Goal: Task Accomplishment & Management: Manage account settings

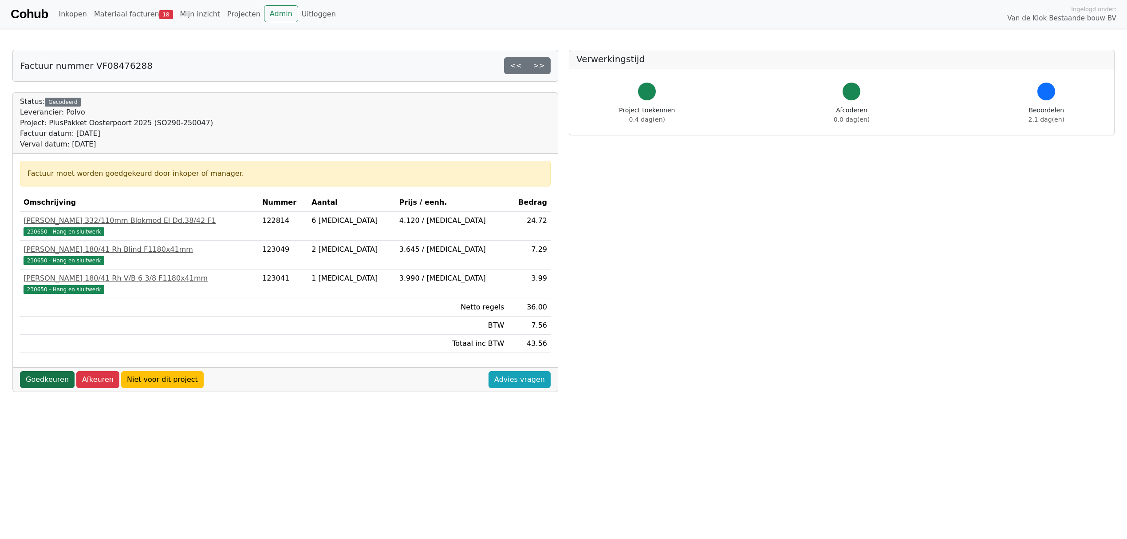
click at [52, 379] on link "Goedkeuren" at bounding box center [47, 379] width 55 height 17
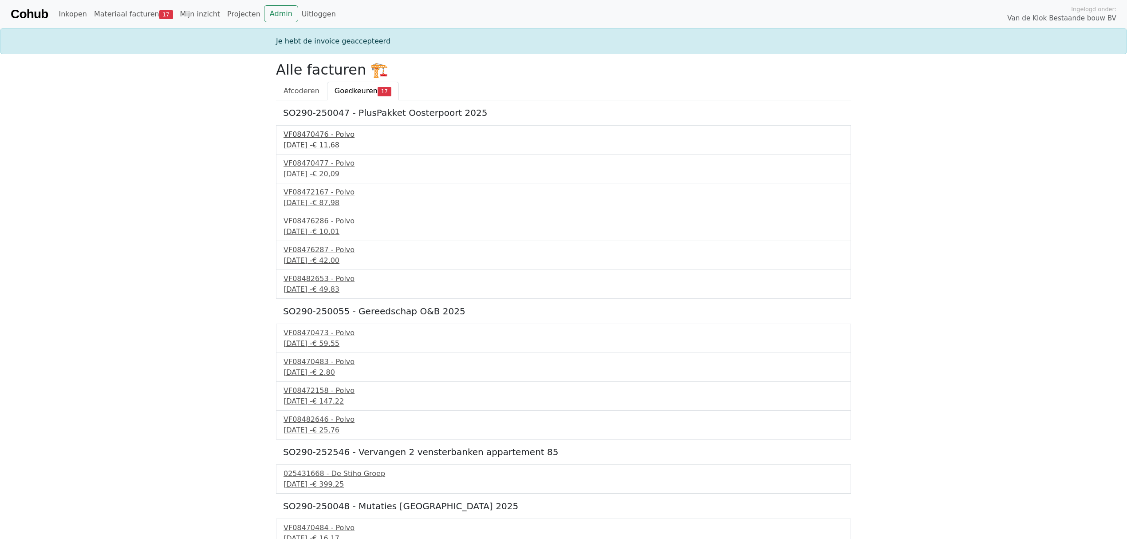
click at [329, 134] on div "VF08470476 - Polvo" at bounding box center [564, 134] width 560 height 11
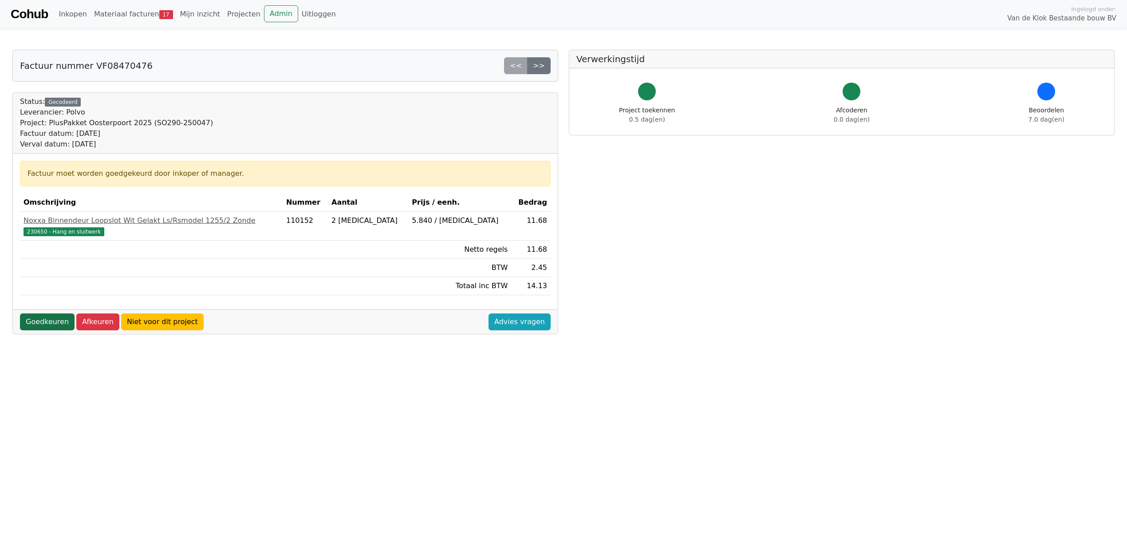
click at [52, 324] on link "Goedkeuren" at bounding box center [47, 321] width 55 height 17
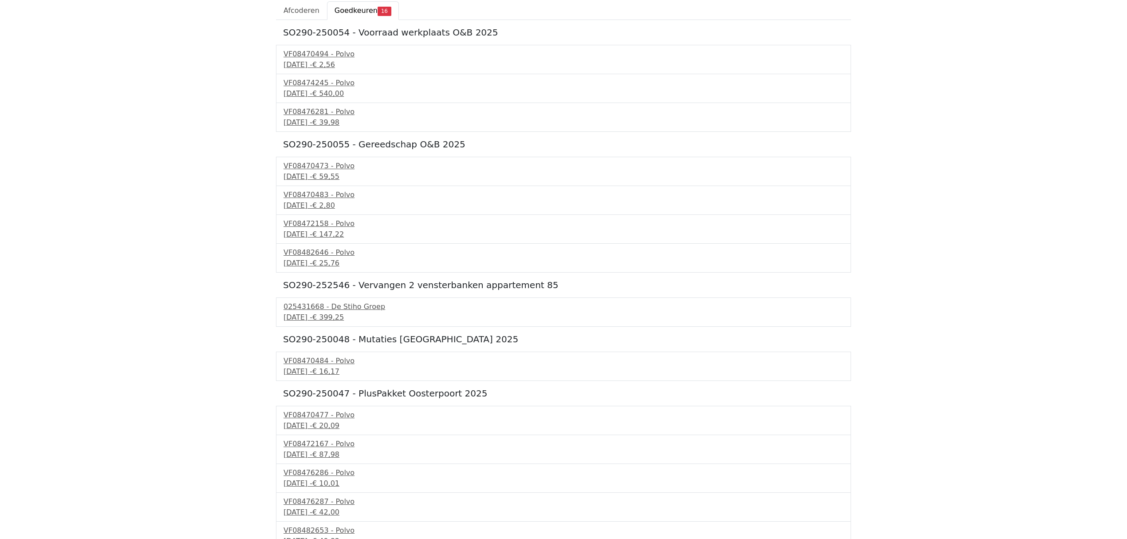
scroll to position [178, 0]
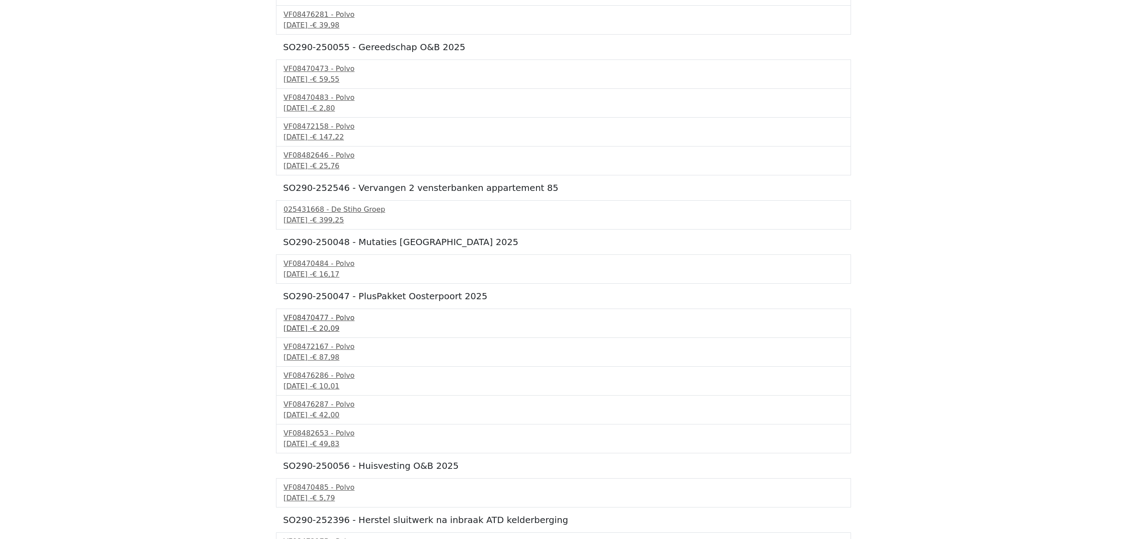
click at [308, 323] on div "VF08470477 - Polvo" at bounding box center [564, 317] width 560 height 11
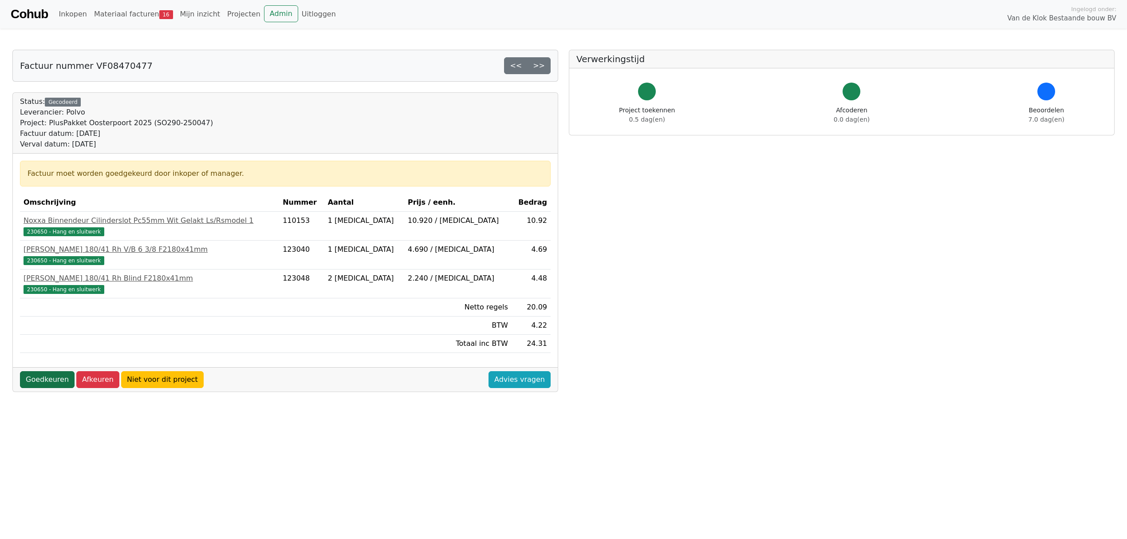
click at [39, 377] on link "Goedkeuren" at bounding box center [47, 379] width 55 height 17
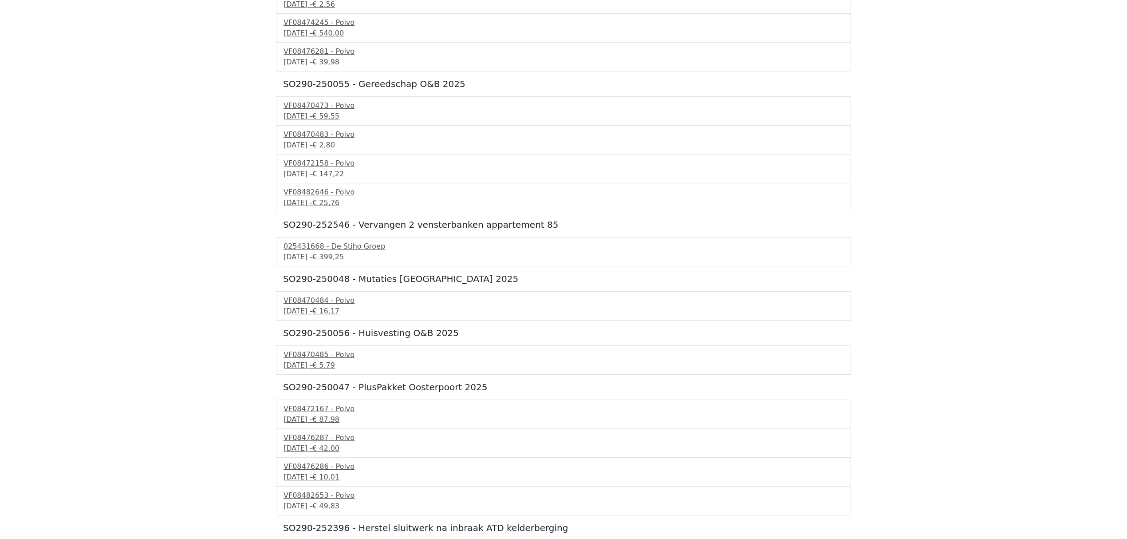
scroll to position [175, 0]
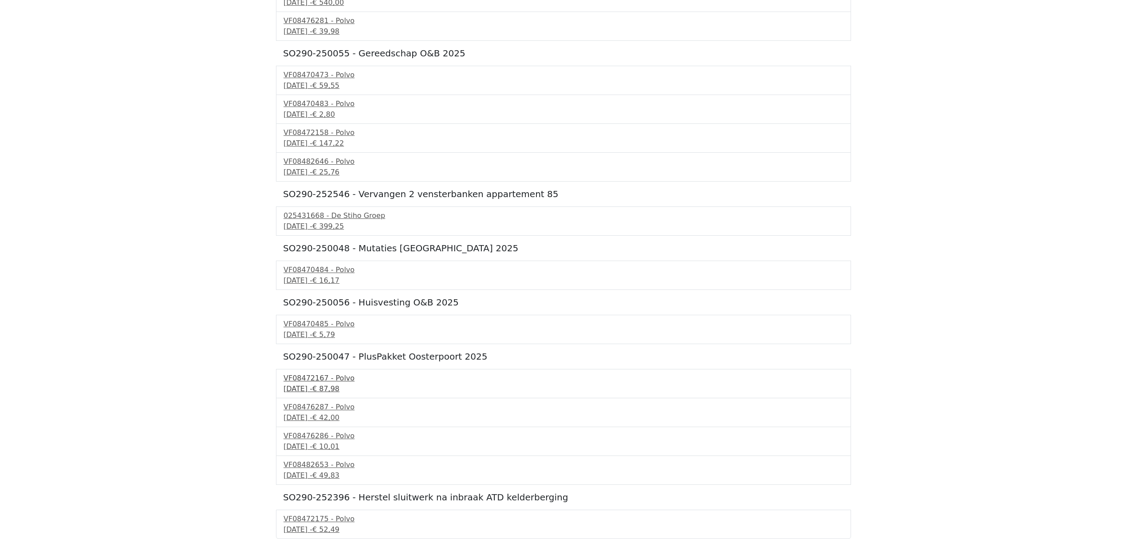
click at [316, 385] on div "4 september 2025 - € 87,98" at bounding box center [564, 389] width 560 height 11
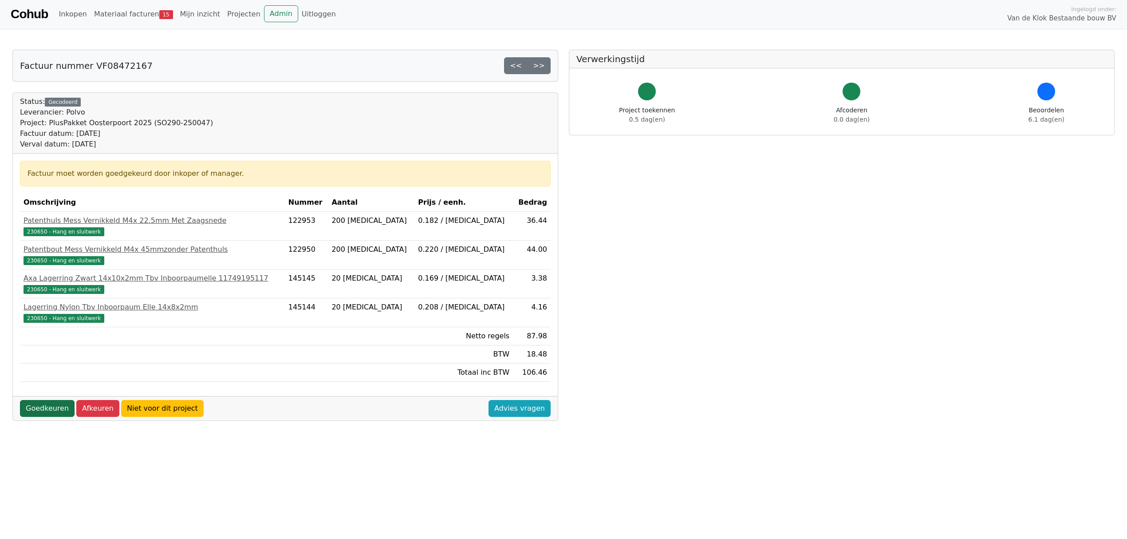
click at [33, 407] on link "Goedkeuren" at bounding box center [47, 408] width 55 height 17
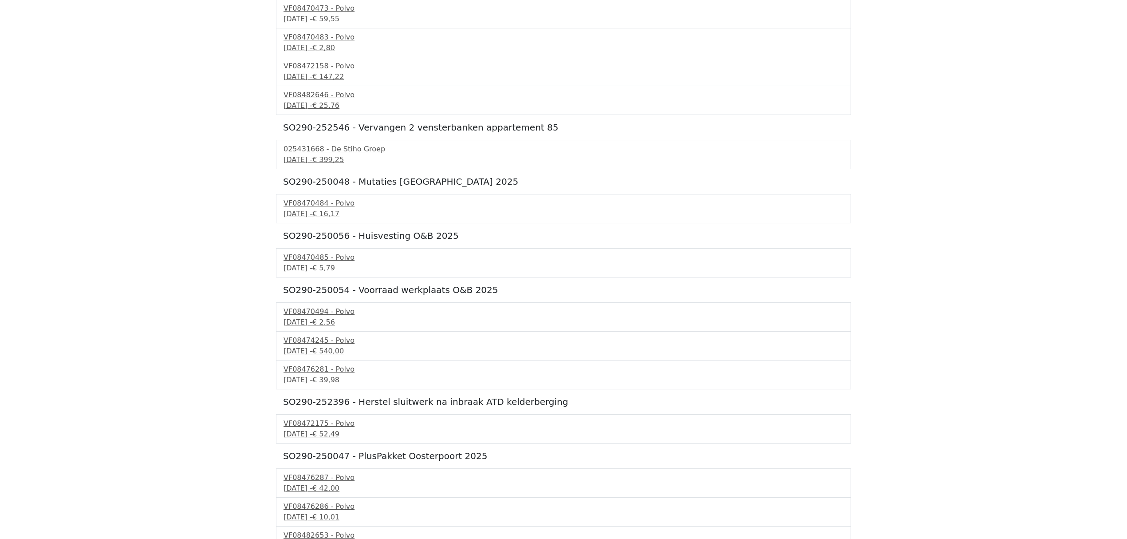
scroll to position [146, 0]
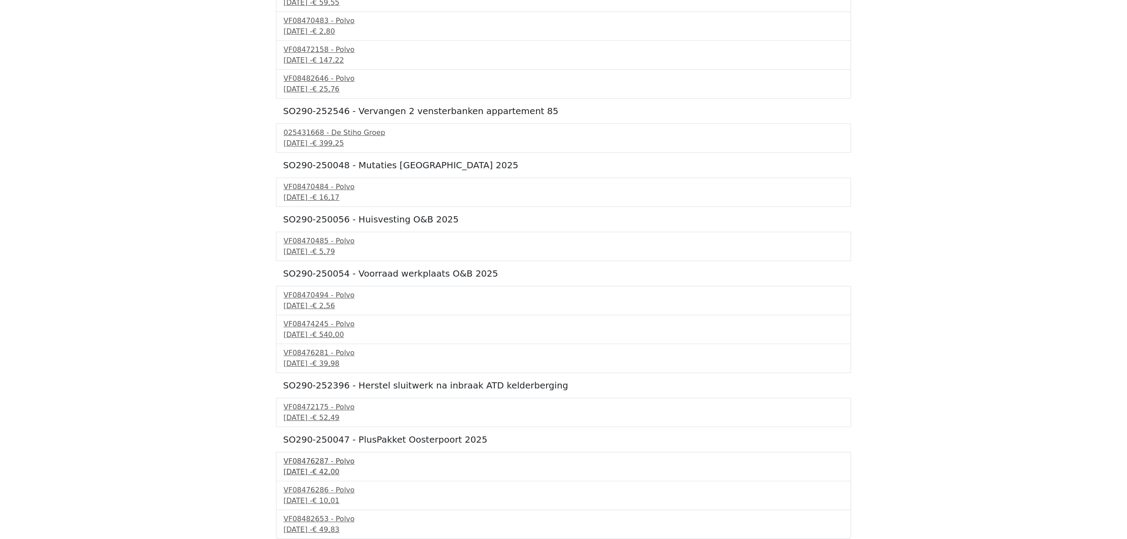
click at [308, 462] on div "VF08476287 - Polvo" at bounding box center [564, 461] width 560 height 11
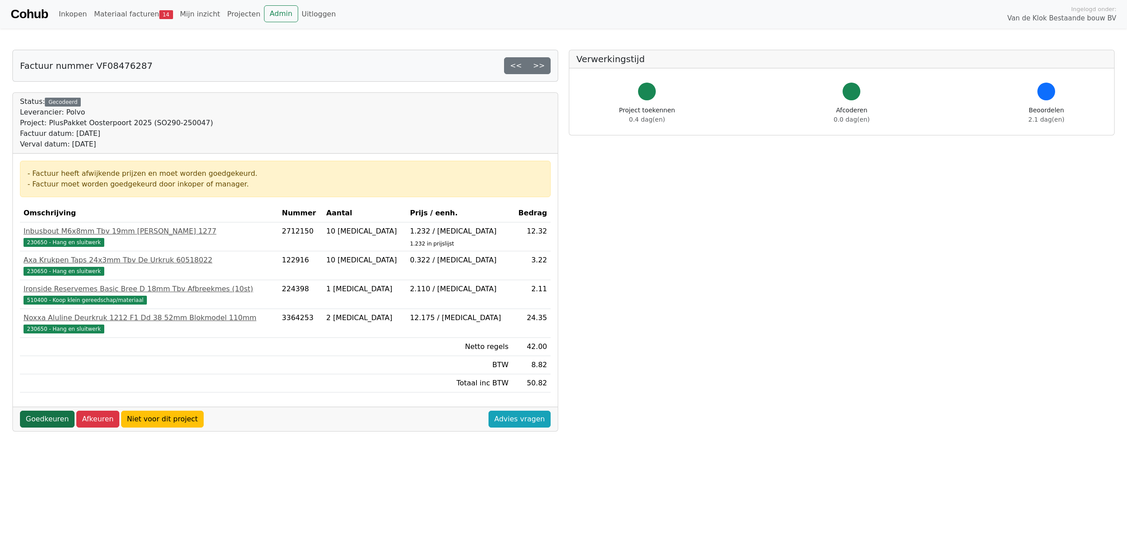
click at [30, 423] on link "Goedkeuren" at bounding box center [47, 419] width 55 height 17
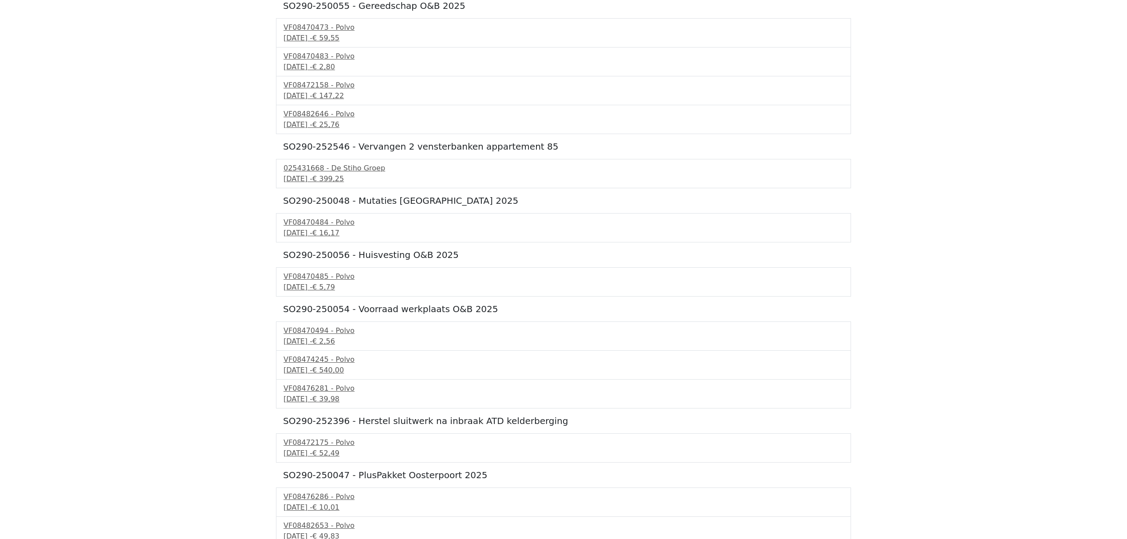
scroll to position [117, 0]
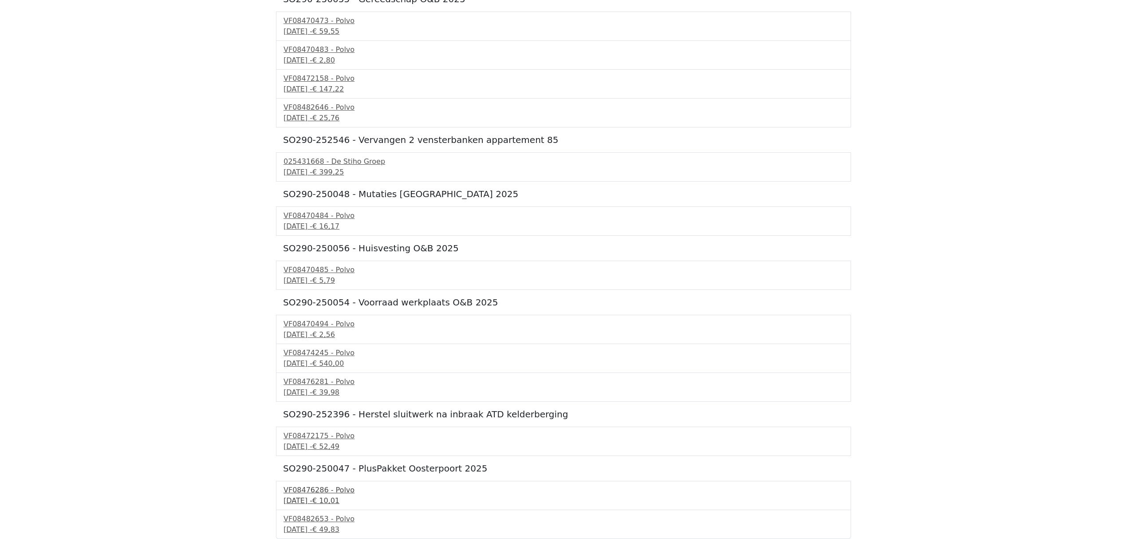
click at [320, 492] on div "VF08476286 - Polvo" at bounding box center [564, 490] width 560 height 11
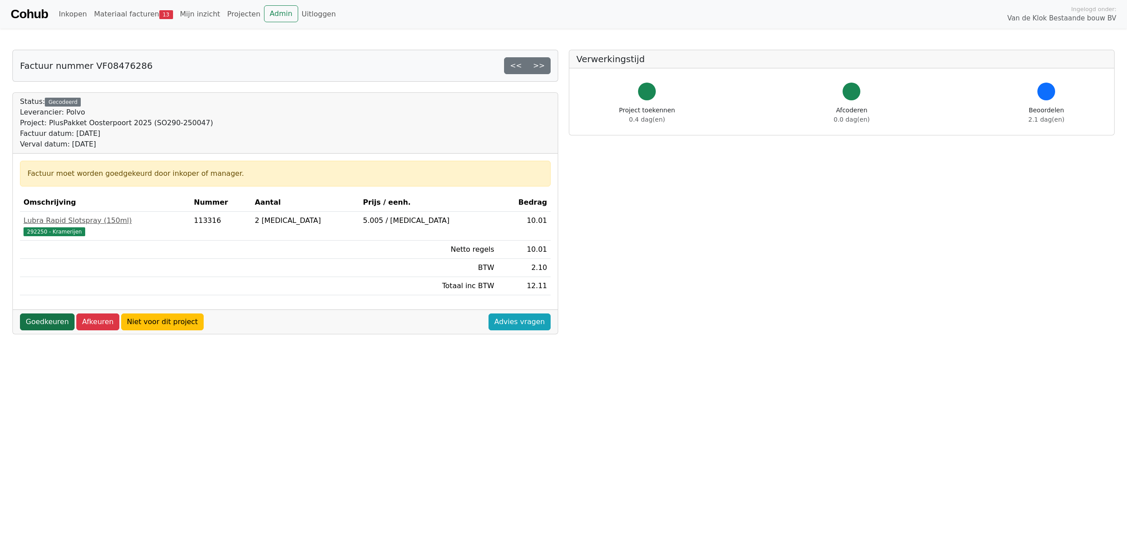
click at [47, 321] on link "Goedkeuren" at bounding box center [47, 321] width 55 height 17
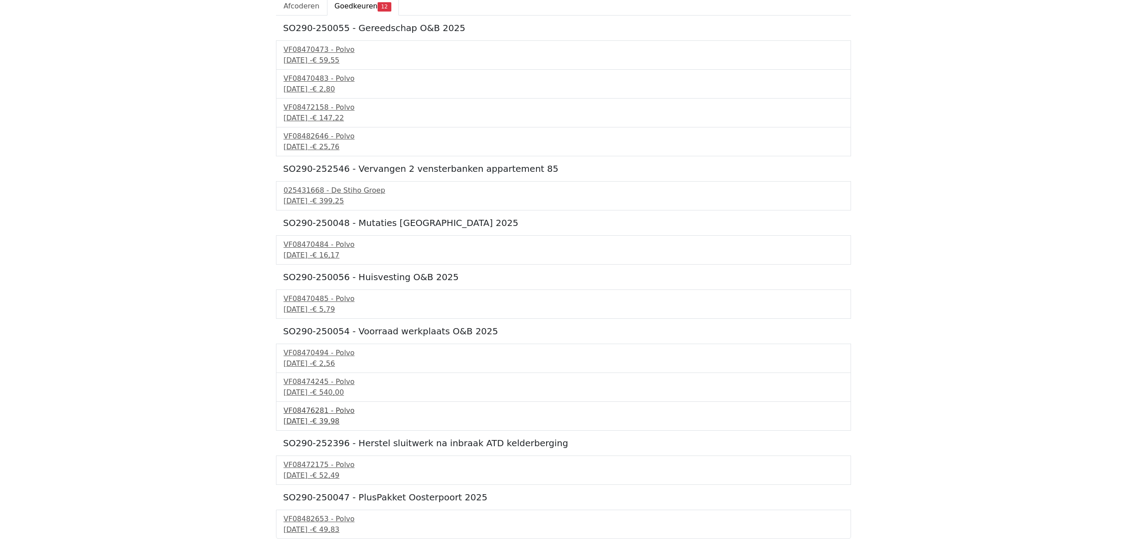
scroll to position [88, 0]
click at [322, 518] on div "VF08482653 - Polvo" at bounding box center [564, 519] width 560 height 11
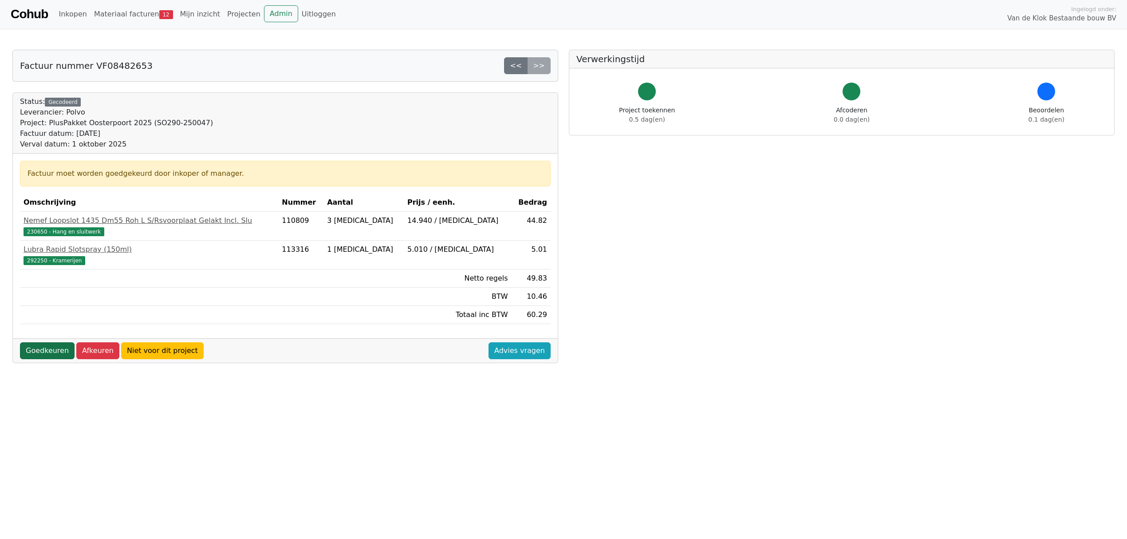
click at [48, 352] on link "Goedkeuren" at bounding box center [47, 350] width 55 height 17
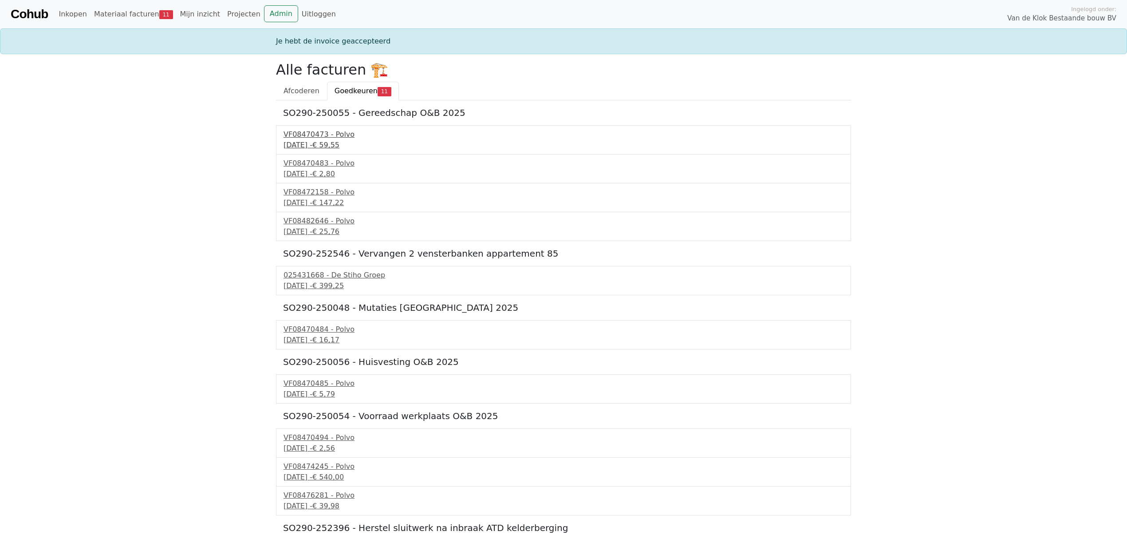
click at [320, 132] on div "VF08470473 - Polvo" at bounding box center [564, 134] width 560 height 11
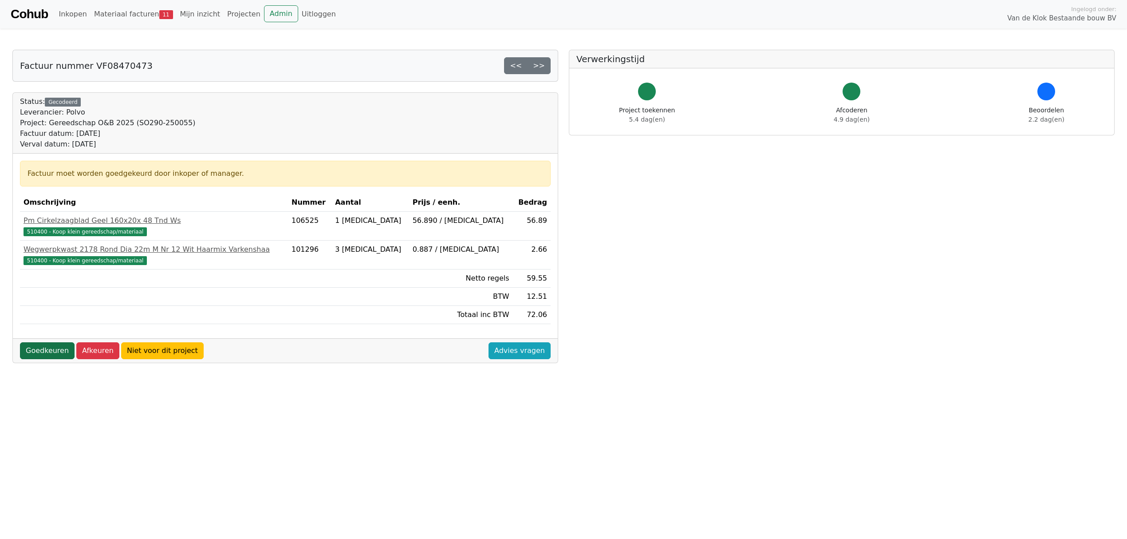
click at [40, 350] on link "Goedkeuren" at bounding box center [47, 350] width 55 height 17
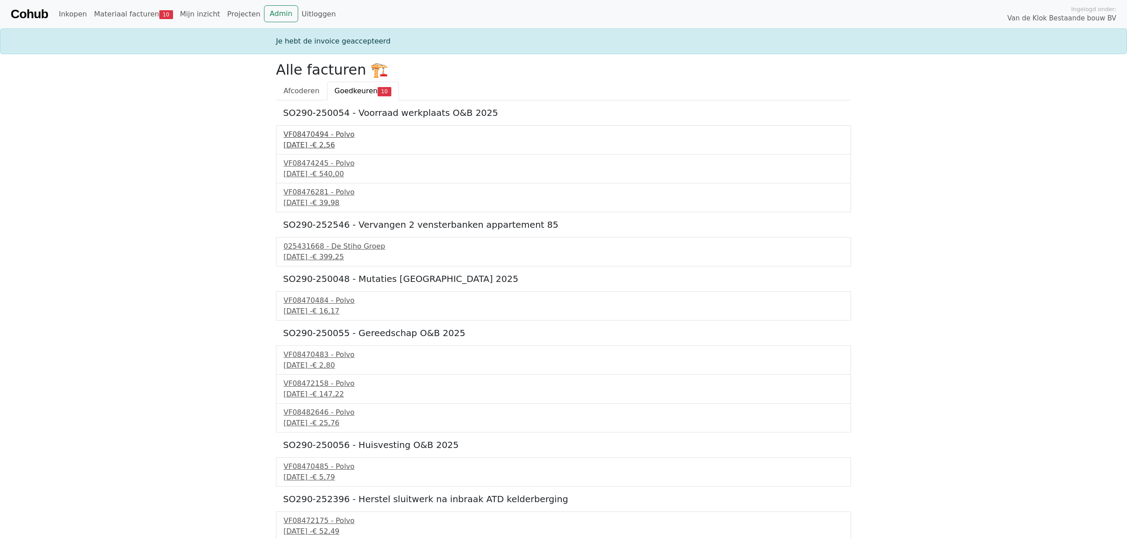
click at [322, 142] on div "3 september 2025 - € 2,56" at bounding box center [564, 145] width 560 height 11
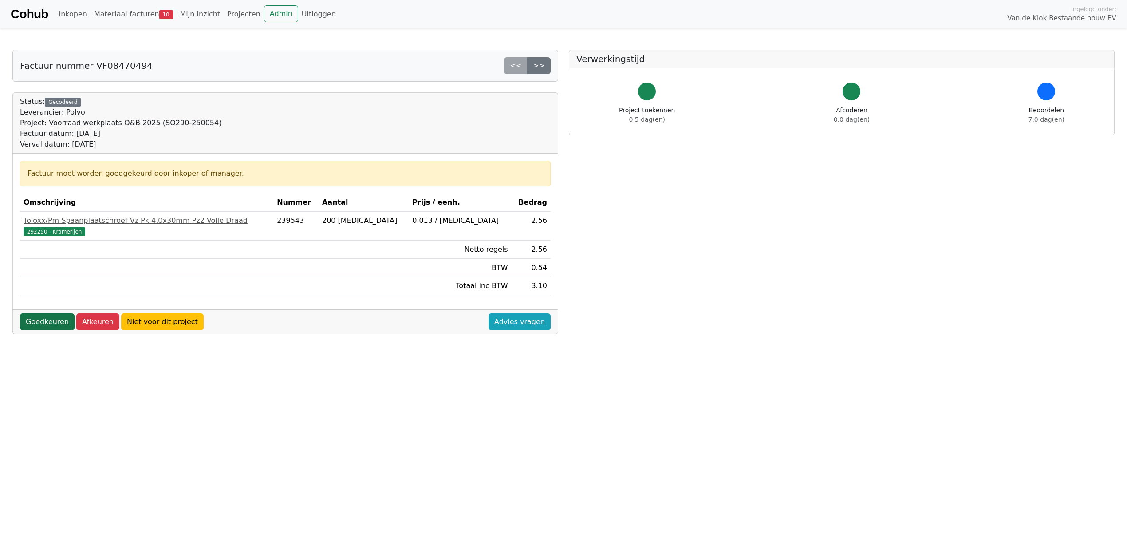
click at [45, 322] on link "Goedkeuren" at bounding box center [47, 321] width 55 height 17
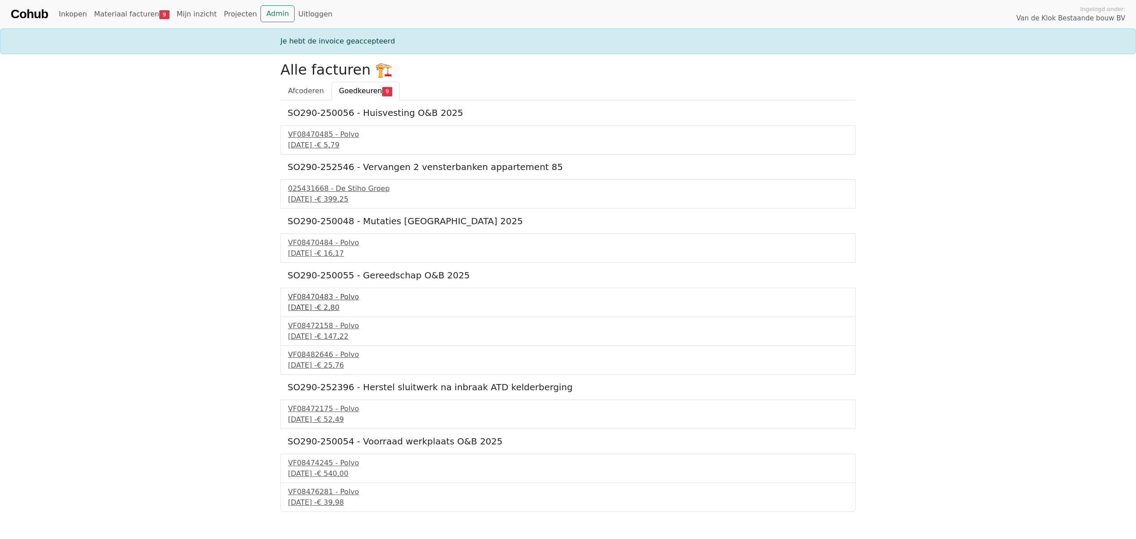
click at [315, 295] on div "VF08470483 - Polvo" at bounding box center [568, 297] width 560 height 11
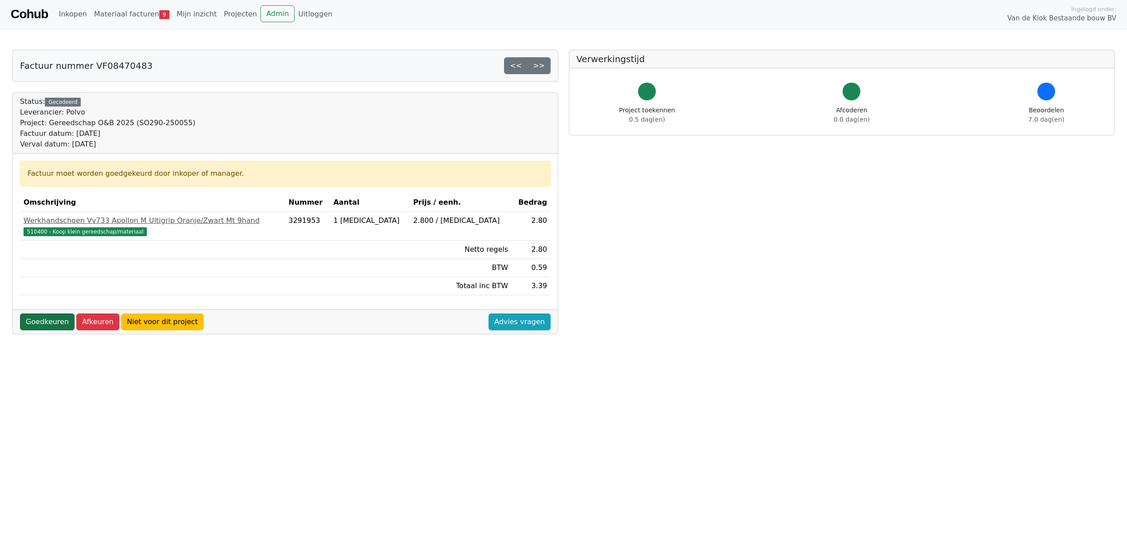
click at [43, 324] on link "Goedkeuren" at bounding box center [47, 321] width 55 height 17
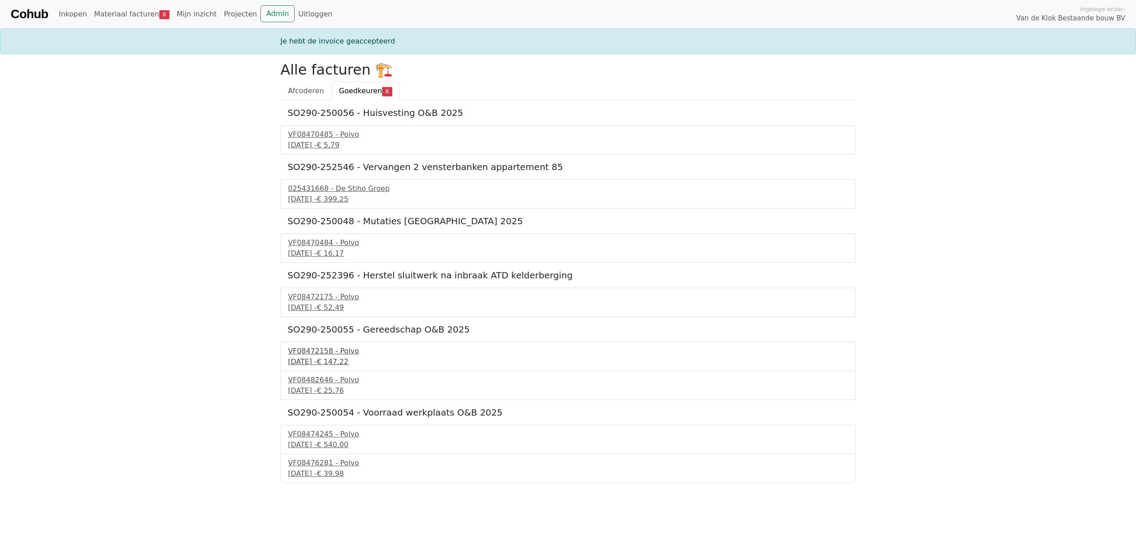
click at [334, 356] on div "VF08472158 - Polvo" at bounding box center [568, 351] width 560 height 11
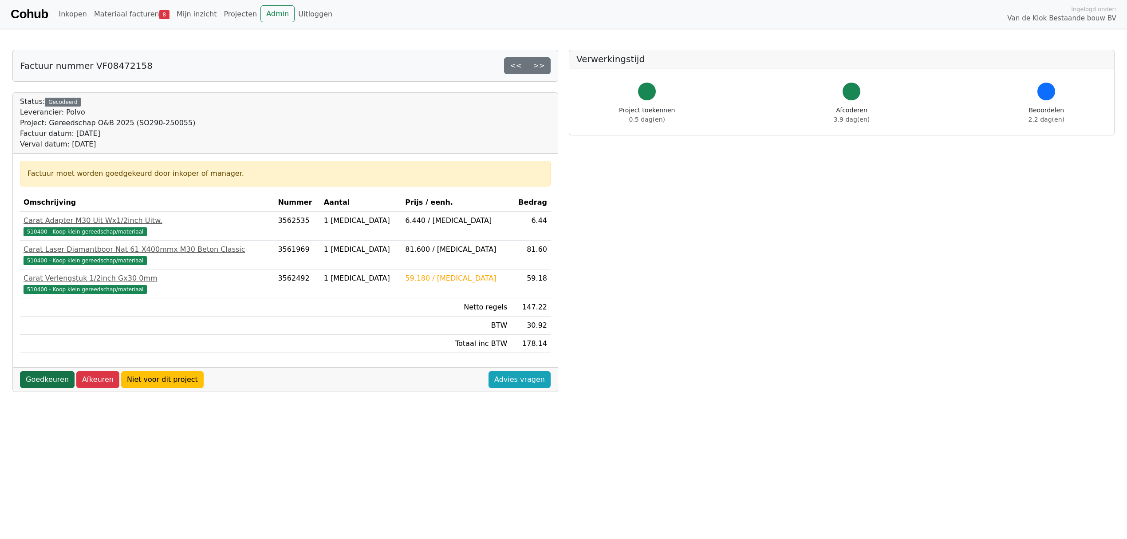
click at [31, 381] on link "Goedkeuren" at bounding box center [47, 379] width 55 height 17
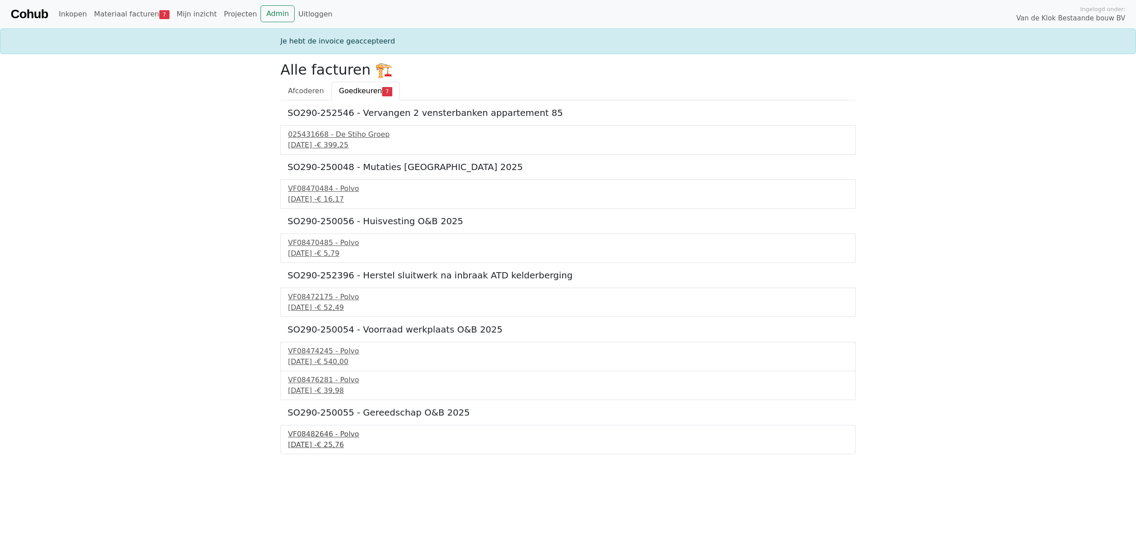
click at [334, 435] on div "VF08482646 - Polvo" at bounding box center [568, 434] width 560 height 11
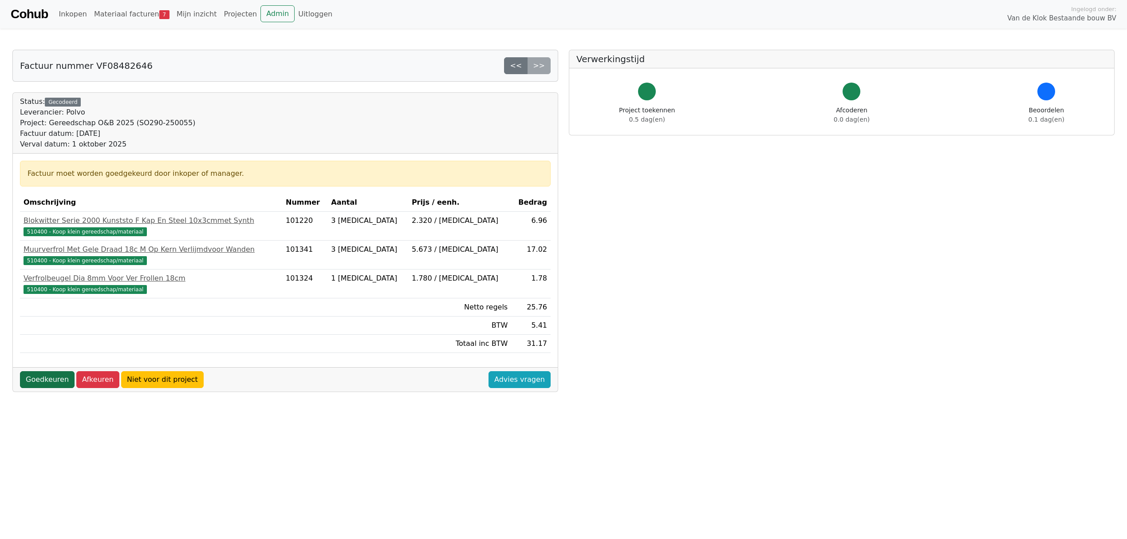
click at [42, 378] on link "Goedkeuren" at bounding box center [47, 379] width 55 height 17
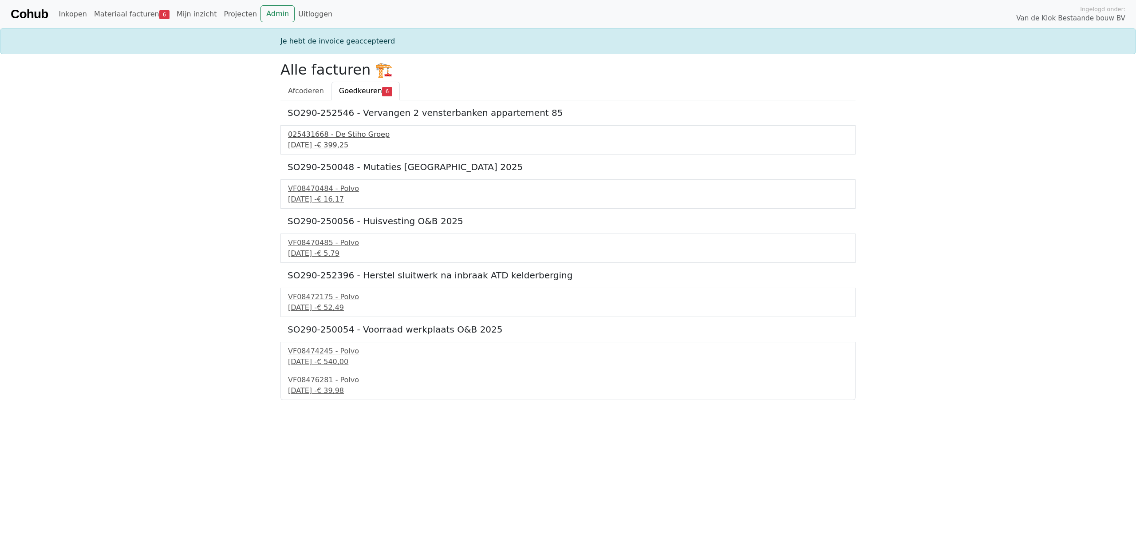
click at [332, 142] on div "[DATE] - € 399,25" at bounding box center [568, 145] width 560 height 11
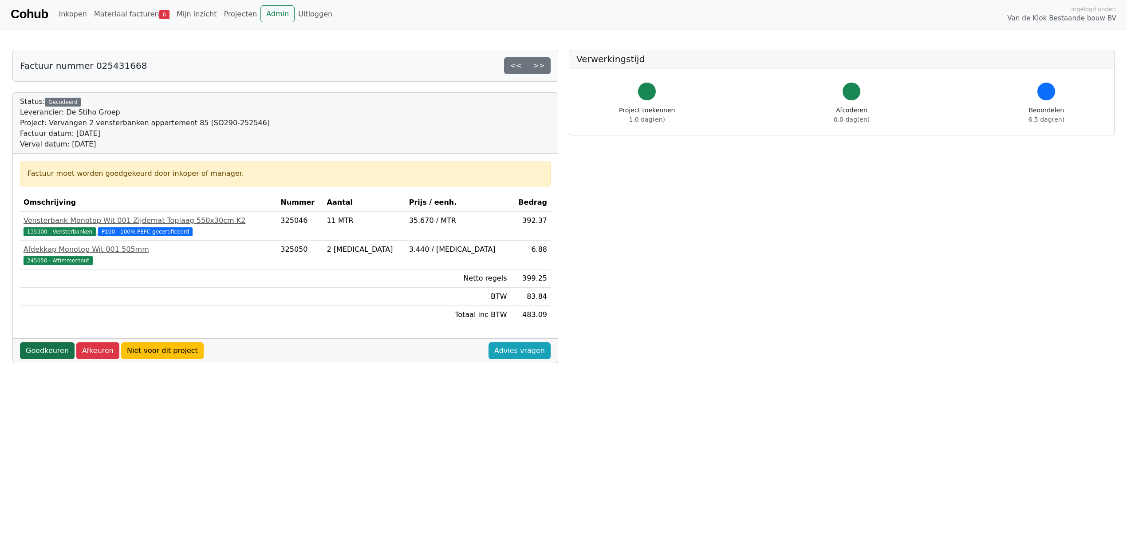
click at [48, 353] on link "Goedkeuren" at bounding box center [47, 350] width 55 height 17
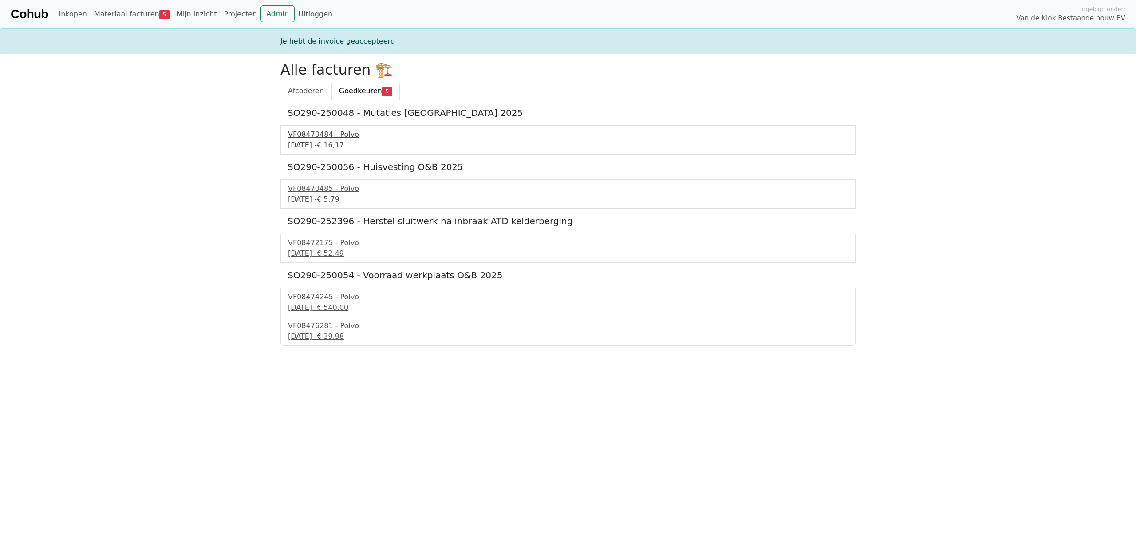
click at [323, 139] on div "VF08470484 - Polvo" at bounding box center [568, 134] width 560 height 11
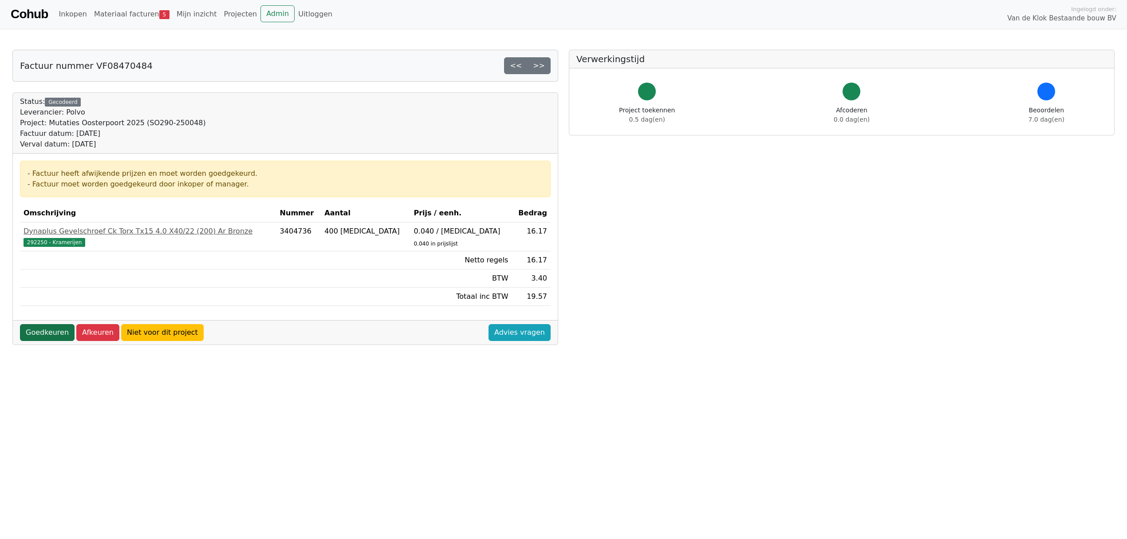
click at [34, 334] on link "Goedkeuren" at bounding box center [47, 332] width 55 height 17
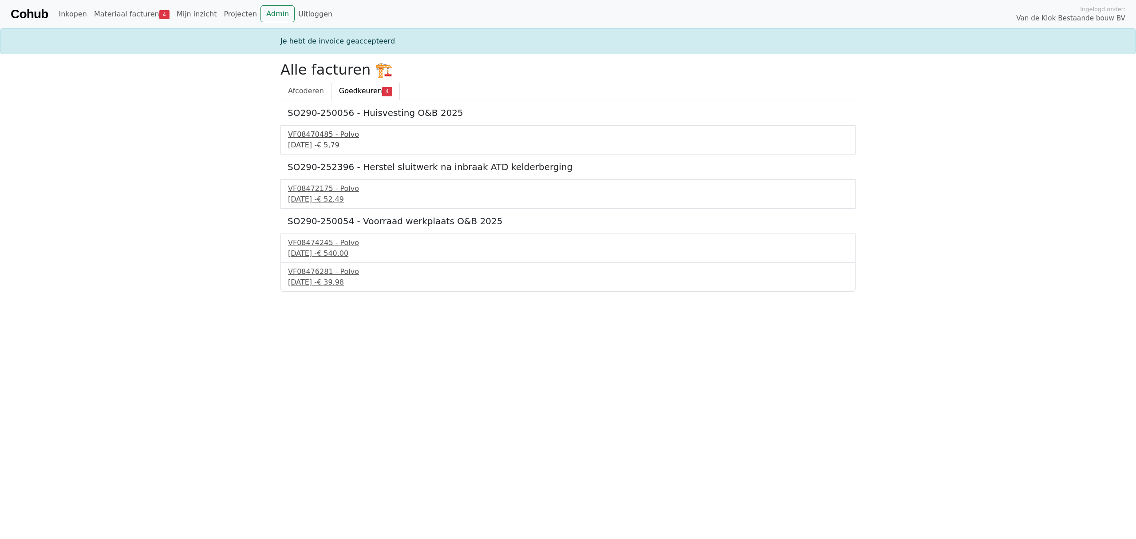
click at [315, 140] on div "VF08470485 - Polvo" at bounding box center [568, 134] width 560 height 11
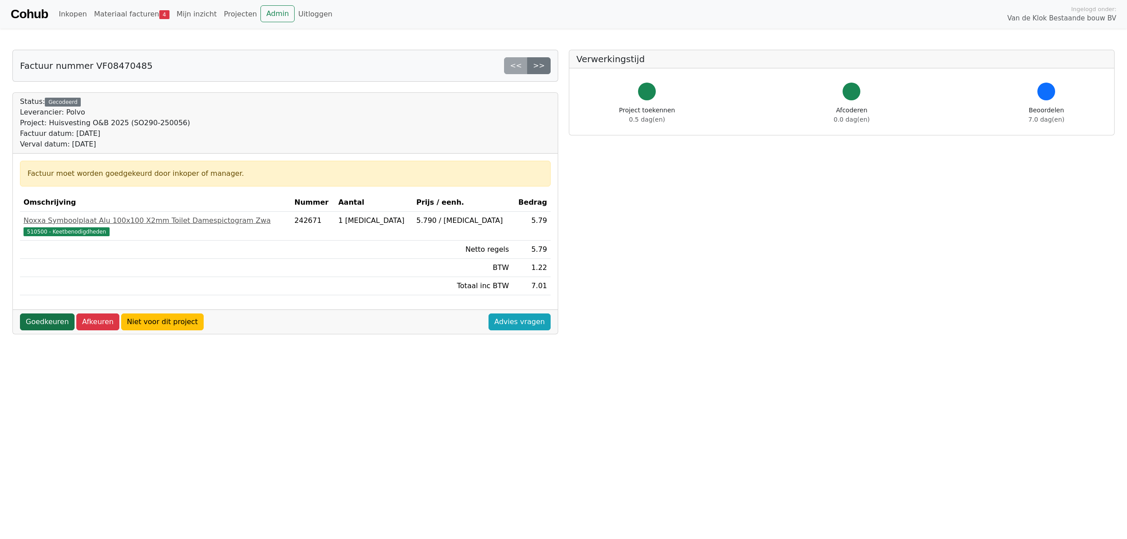
click at [42, 320] on link "Goedkeuren" at bounding box center [47, 321] width 55 height 17
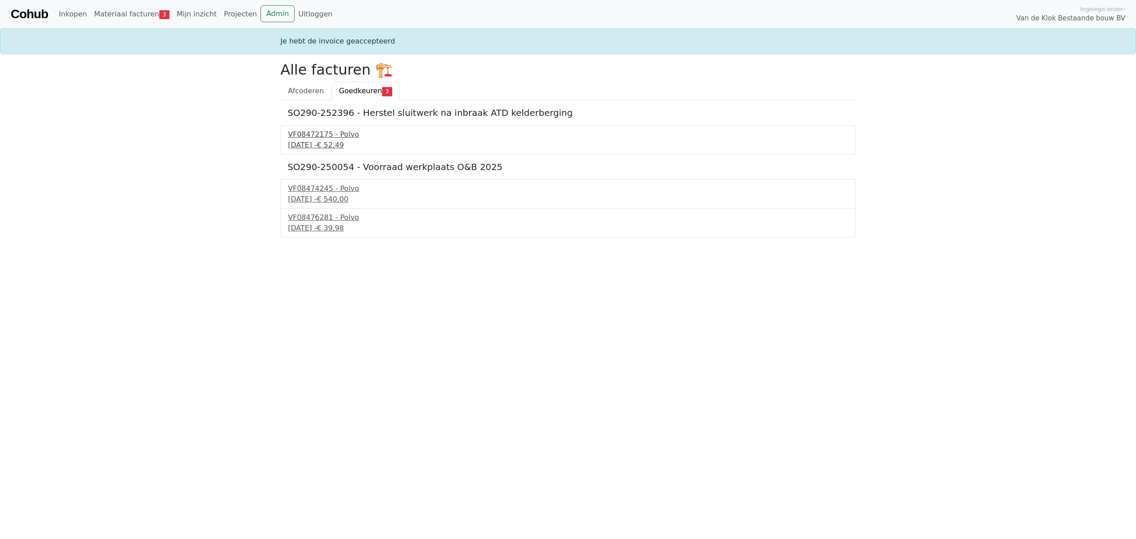
click at [313, 132] on div "VF08472175 - Polvo" at bounding box center [568, 134] width 560 height 11
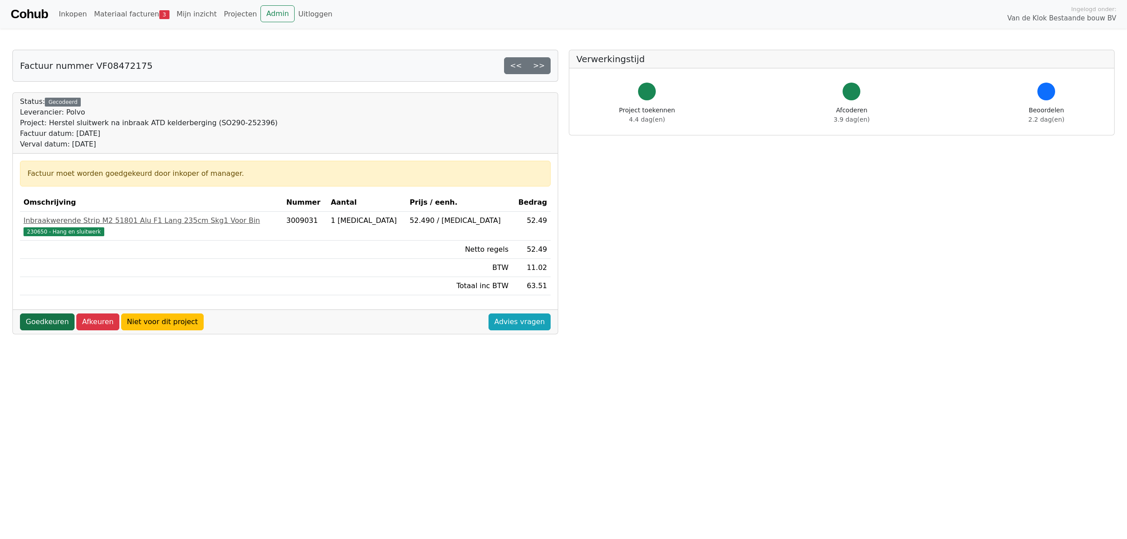
click at [37, 327] on link "Goedkeuren" at bounding box center [47, 321] width 55 height 17
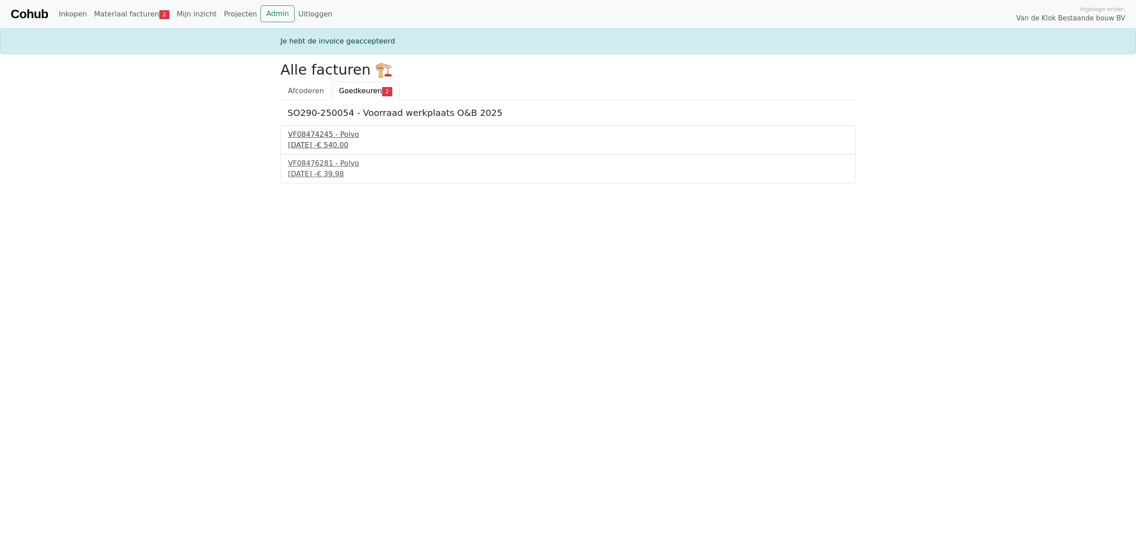
click at [305, 139] on div "VF08474245 - Polvo" at bounding box center [568, 134] width 560 height 11
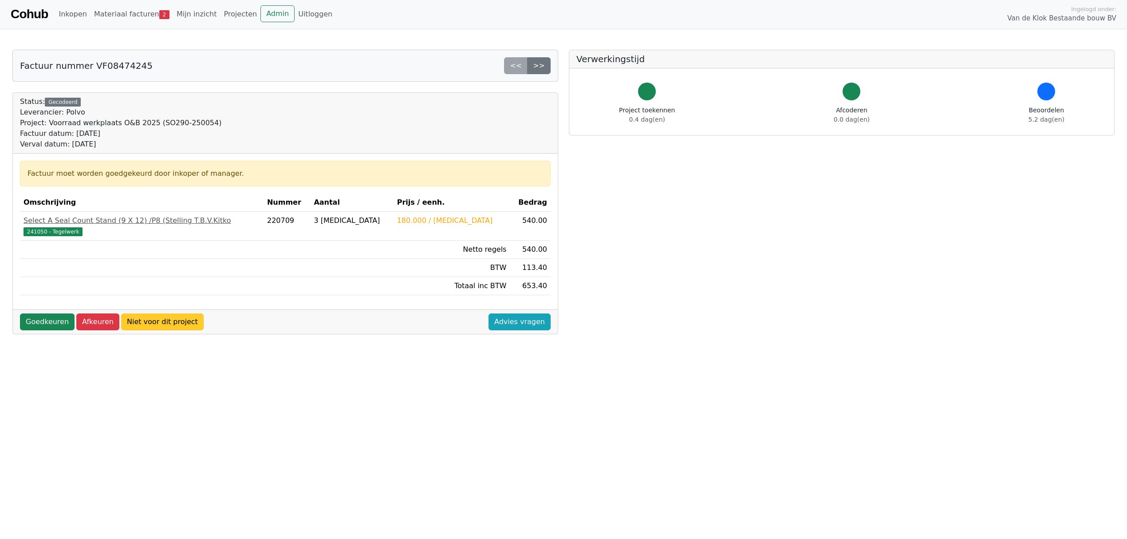
click at [158, 324] on link "Niet voor dit project" at bounding box center [162, 321] width 83 height 17
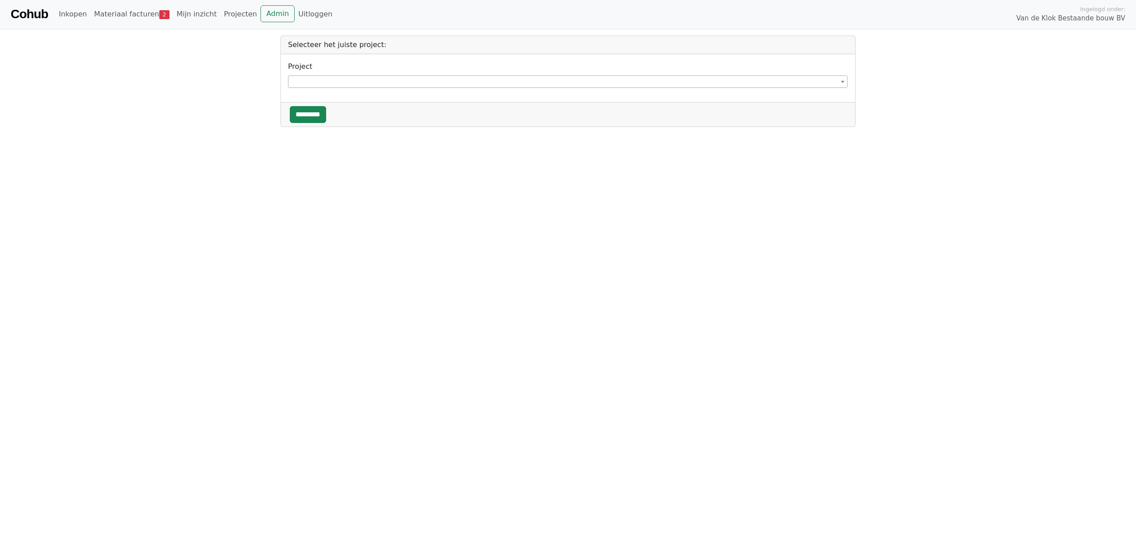
click at [308, 84] on span at bounding box center [568, 81] width 560 height 12
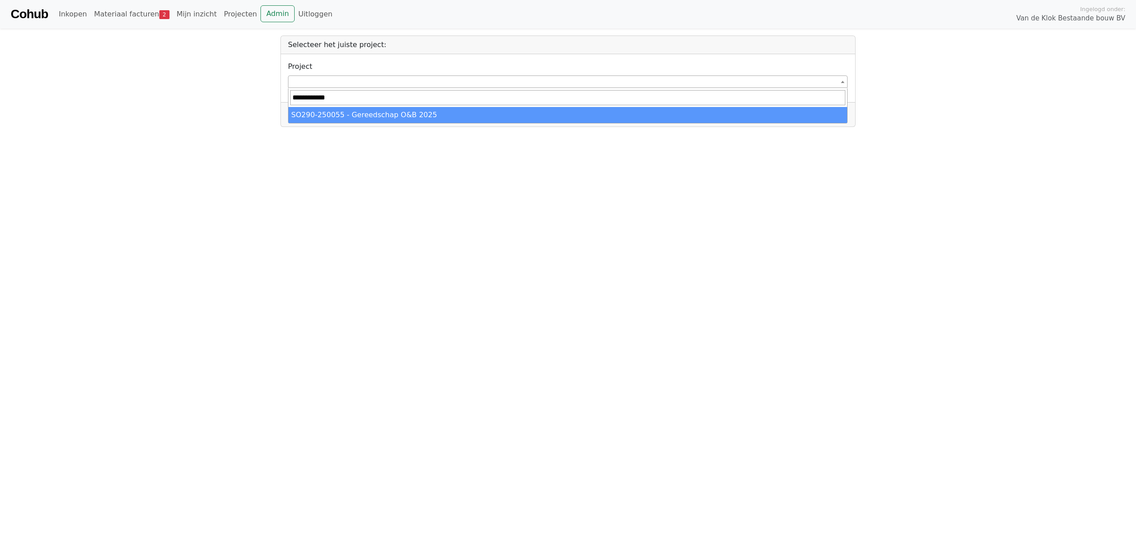
type input "**********"
select select "******"
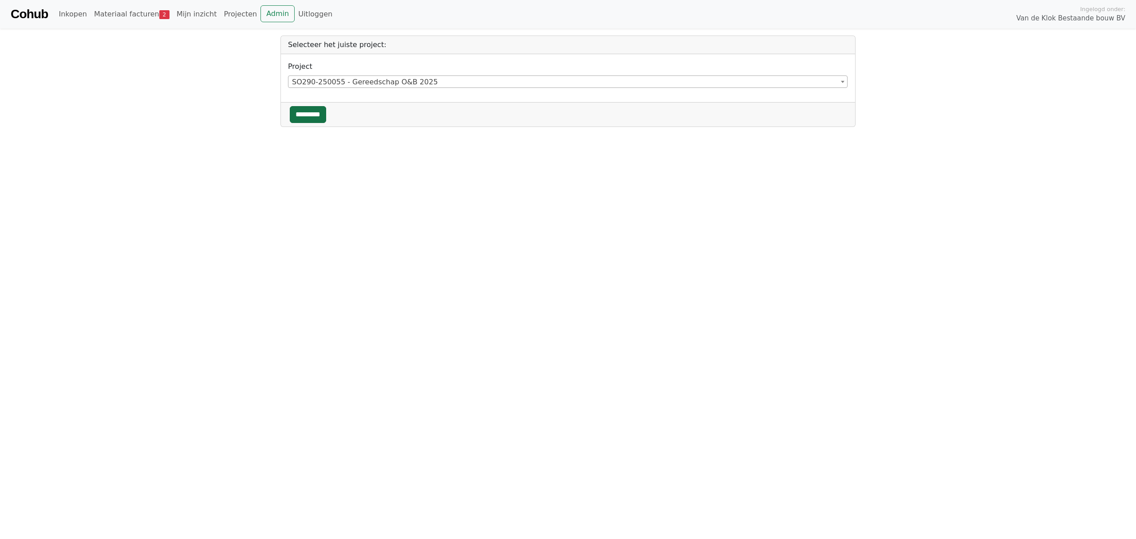
click at [313, 117] on input "*********" at bounding box center [308, 114] width 36 height 17
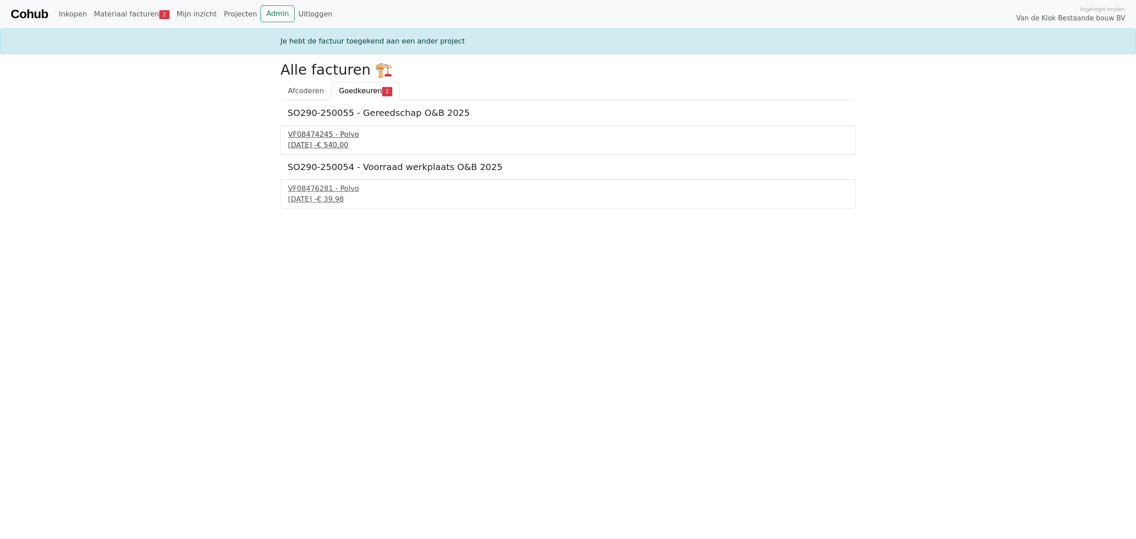
click at [318, 138] on div "VF08474245 - Polvo" at bounding box center [568, 134] width 560 height 11
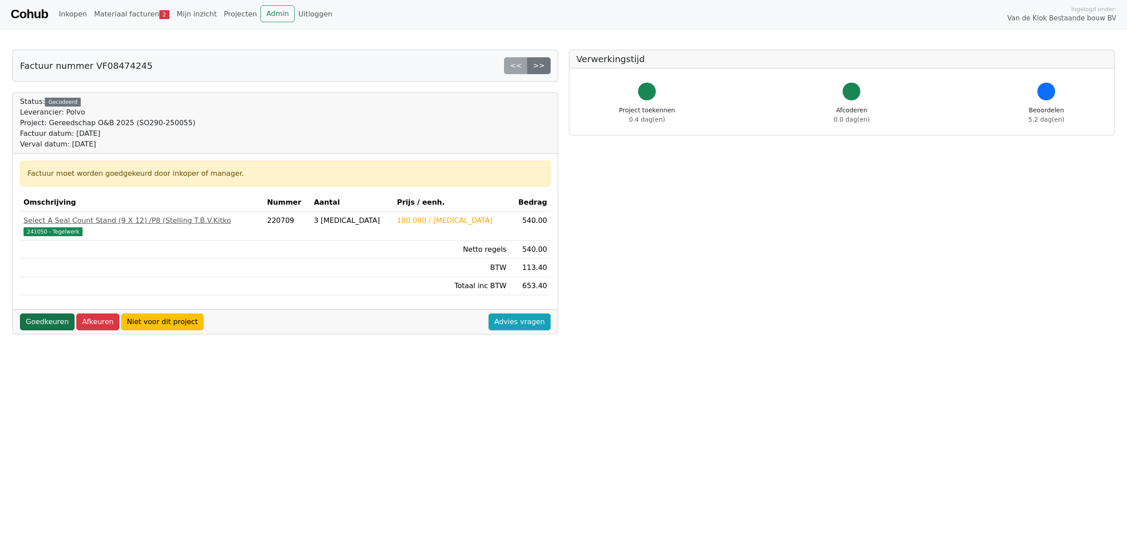
click at [42, 320] on link "Goedkeuren" at bounding box center [47, 321] width 55 height 17
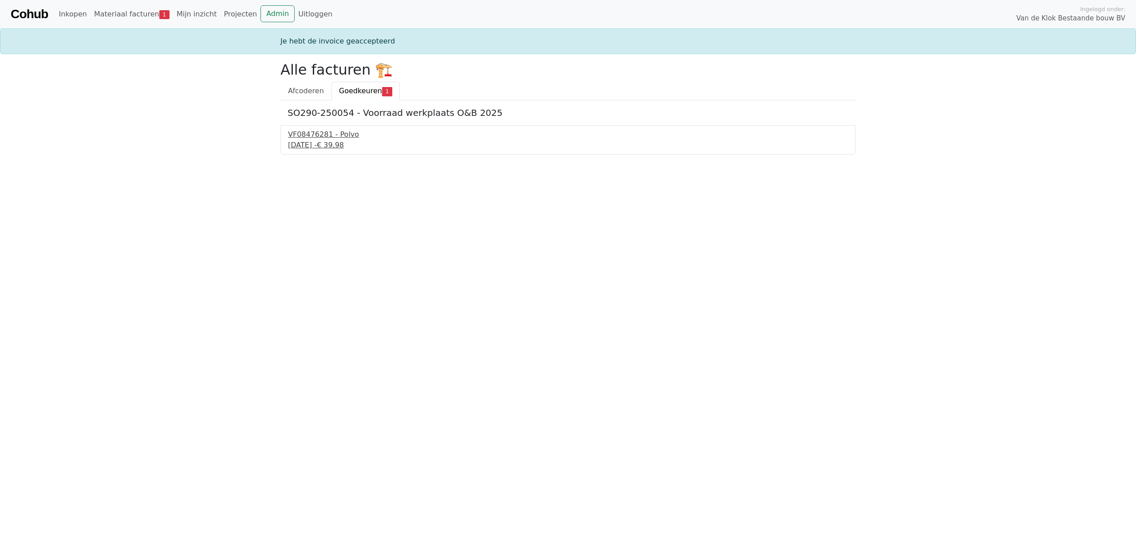
click at [305, 142] on div "8 september 2025 - € 39,98" at bounding box center [568, 145] width 560 height 11
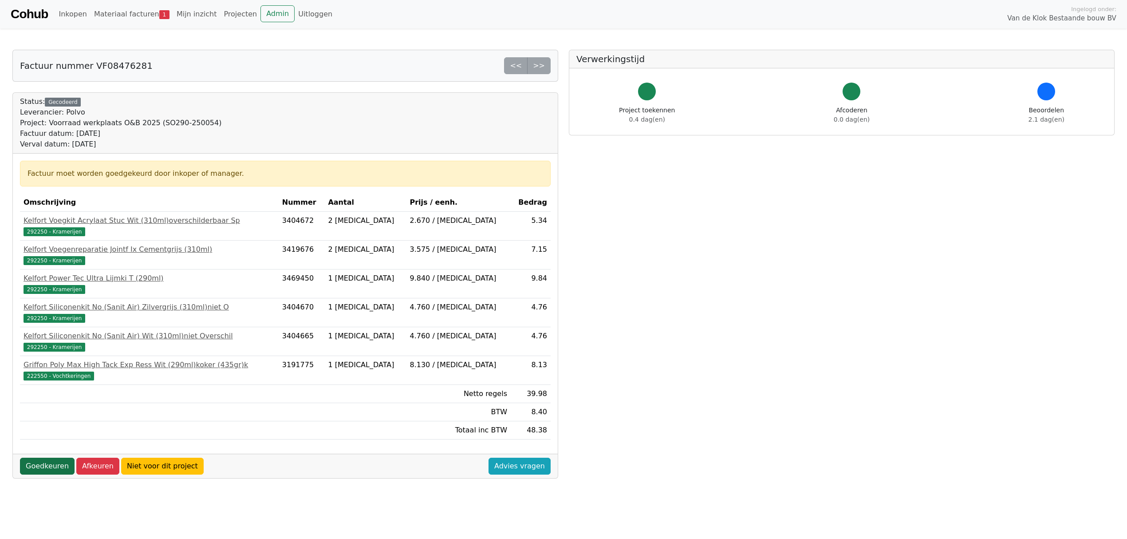
click at [40, 469] on link "Goedkeuren" at bounding box center [47, 466] width 55 height 17
